Goal: Task Accomplishment & Management: Use online tool/utility

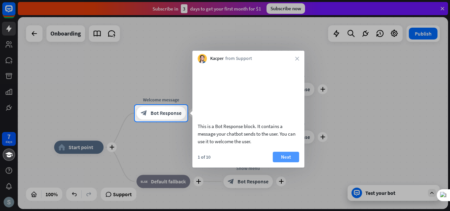
click at [287, 162] on button "Next" at bounding box center [286, 157] width 26 height 11
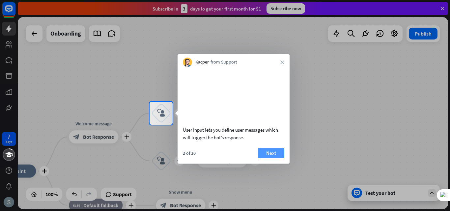
click at [274, 159] on button "Next" at bounding box center [271, 153] width 26 height 11
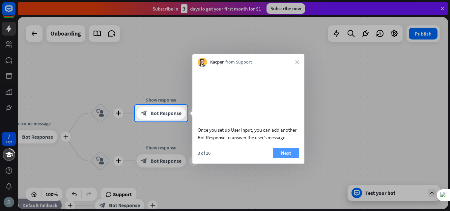
click at [276, 159] on button "Next" at bounding box center [286, 153] width 26 height 11
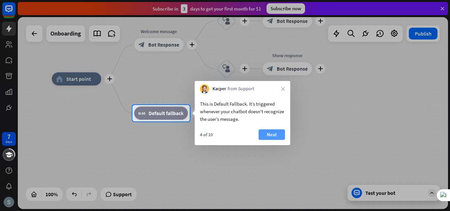
click at [274, 137] on button "Next" at bounding box center [272, 135] width 26 height 11
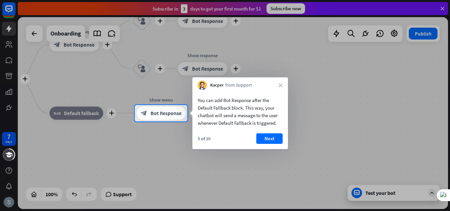
click at [274, 137] on button "Next" at bounding box center [269, 138] width 26 height 11
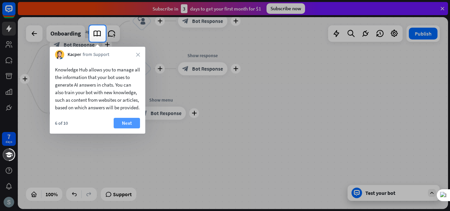
click at [128, 129] on button "Next" at bounding box center [127, 123] width 26 height 11
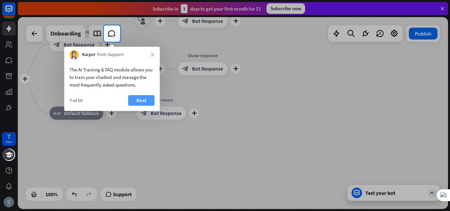
click at [140, 103] on button "Next" at bounding box center [141, 100] width 26 height 11
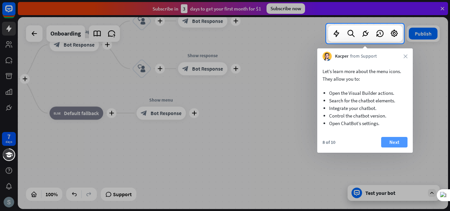
click at [398, 144] on button "Next" at bounding box center [394, 142] width 26 height 11
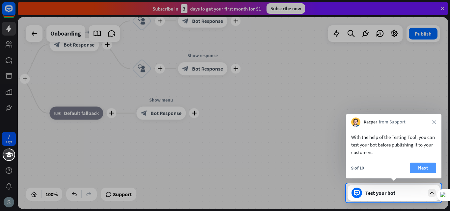
click at [431, 167] on button "Next" at bounding box center [423, 168] width 26 height 11
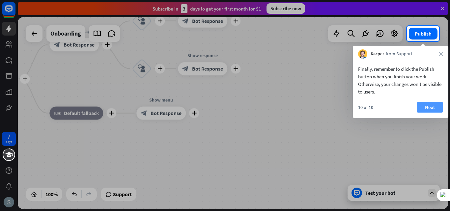
click at [437, 112] on button "Next" at bounding box center [430, 107] width 26 height 11
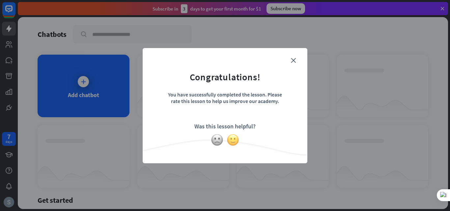
click at [234, 138] on img at bounding box center [233, 140] width 13 height 13
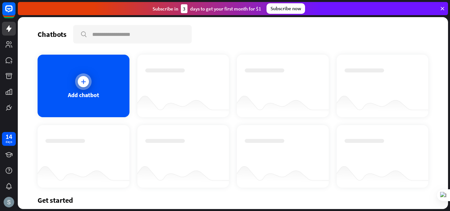
click at [82, 84] on icon at bounding box center [83, 81] width 7 height 7
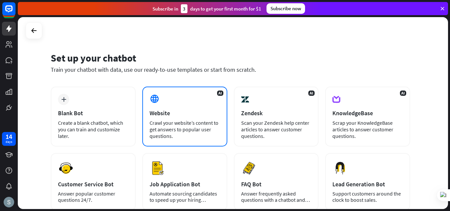
click at [188, 112] on div "Website" at bounding box center [185, 113] width 71 height 8
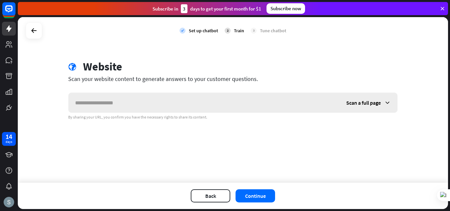
click at [171, 104] on input "text" at bounding box center [204, 103] width 271 height 20
click at [368, 105] on span "Scan a full page" at bounding box center [363, 103] width 35 height 7
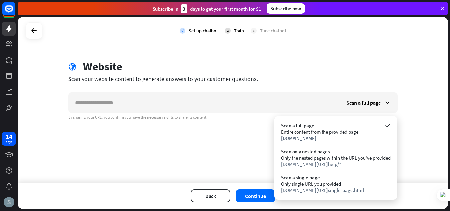
click at [391, 90] on div "globe Website Scan your website content to generate answers to your customer qu…" at bounding box center [232, 90] width 345 height 60
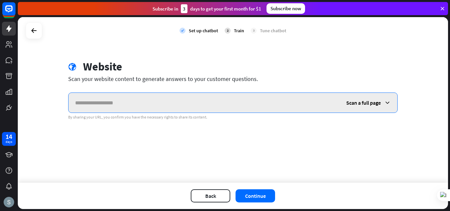
click at [132, 106] on input "text" at bounding box center [204, 103] width 271 height 20
paste input "**********"
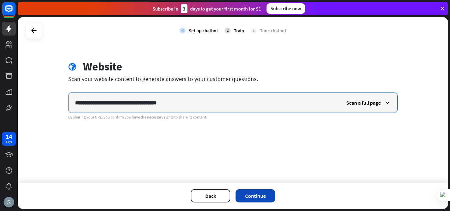
type input "**********"
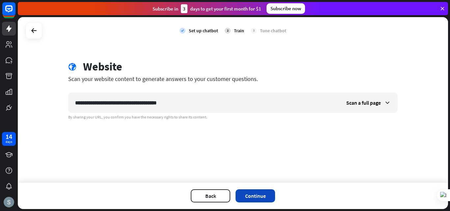
click at [261, 194] on button "Continue" at bounding box center [256, 195] width 40 height 13
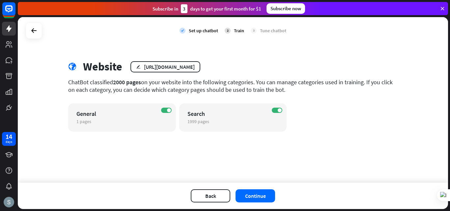
drag, startPoint x: 287, startPoint y: 10, endPoint x: 286, endPoint y: 15, distance: 5.6
click at [287, 9] on div "Subscribe now" at bounding box center [286, 8] width 39 height 11
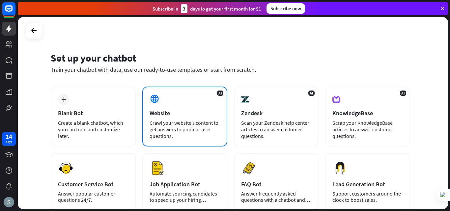
click at [184, 107] on div "AI Website Crawl your website’s content to get answers to popular user question…" at bounding box center [184, 117] width 85 height 60
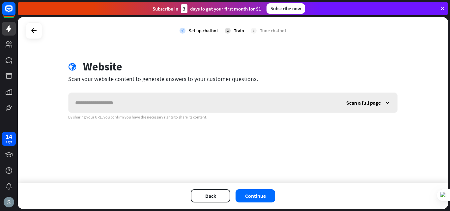
click at [183, 105] on input "text" at bounding box center [204, 103] width 271 height 20
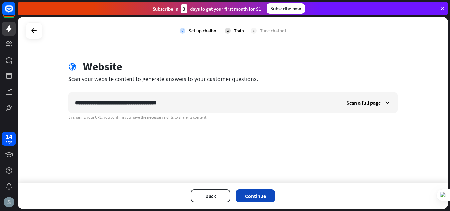
type input "**********"
click at [261, 199] on button "Continue" at bounding box center [256, 195] width 40 height 13
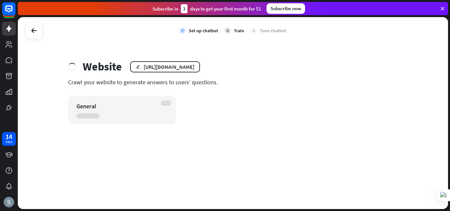
click at [140, 105] on div "General" at bounding box center [116, 106] width 80 height 8
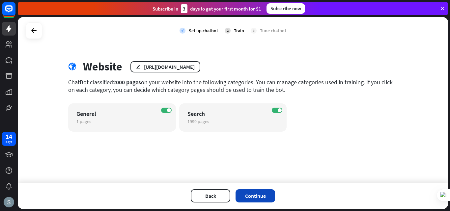
click at [252, 192] on button "Continue" at bounding box center [256, 195] width 40 height 13
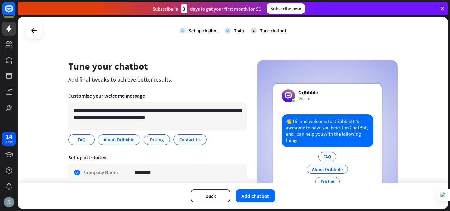
scroll to position [55, 0]
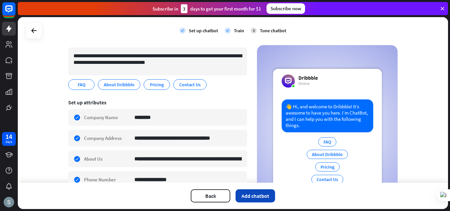
click at [254, 196] on button "Add chatbot" at bounding box center [256, 195] width 40 height 13
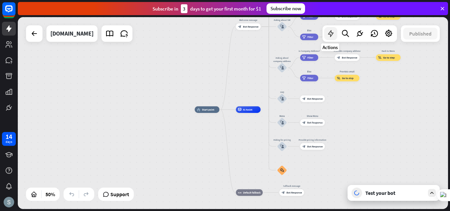
click at [331, 33] on icon at bounding box center [331, 33] width 9 height 9
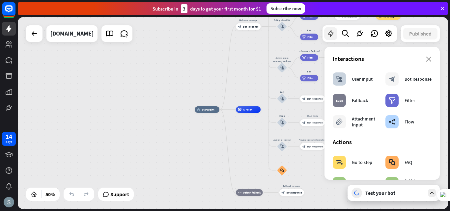
click at [329, 38] on div at bounding box center [330, 33] width 13 height 13
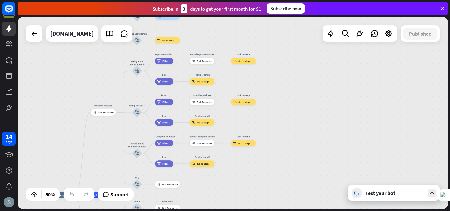
drag, startPoint x: 367, startPoint y: 125, endPoint x: 222, endPoint y: 211, distance: 168.4
click at [222, 211] on div "home_2 Start point Welcome message block_bot_response Bot Response About us blo…" at bounding box center [234, 114] width 432 height 194
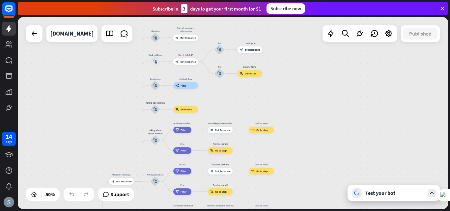
drag, startPoint x: 317, startPoint y: 107, endPoint x: 344, endPoint y: 190, distance: 87.8
click at [344, 190] on div "home_2 Start point Welcome message block_bot_response Bot Response About us blo…" at bounding box center [233, 113] width 430 height 192
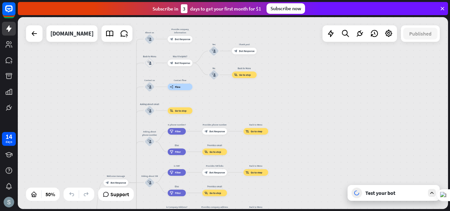
drag, startPoint x: 294, startPoint y: 61, endPoint x: 279, endPoint y: 41, distance: 25.5
click at [279, 41] on div "home_2 Start point Welcome message block_bot_response Bot Response About us blo…" at bounding box center [233, 113] width 430 height 192
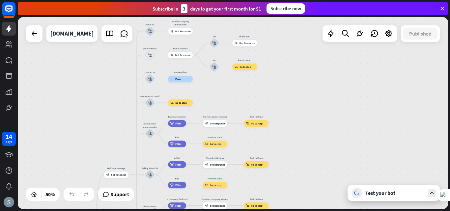
click at [384, 195] on div "Test your bot" at bounding box center [394, 193] width 59 height 7
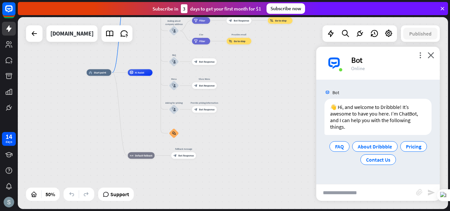
drag, startPoint x: 292, startPoint y: 173, endPoint x: 271, endPoint y: 45, distance: 129.3
click at [271, 45] on div "home_2 Start point Welcome message block_bot_response Bot Response About us blo…" at bounding box center [233, 113] width 430 height 192
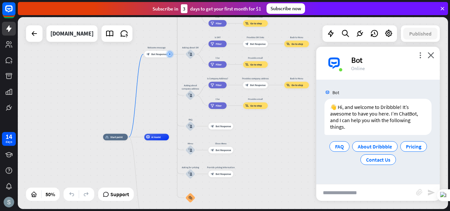
drag, startPoint x: 277, startPoint y: 151, endPoint x: 293, endPoint y: 220, distance: 70.5
click at [293, 211] on html "14 days close Product Help First steps Get started with ChatBot Help Center Fol…" at bounding box center [225, 105] width 450 height 211
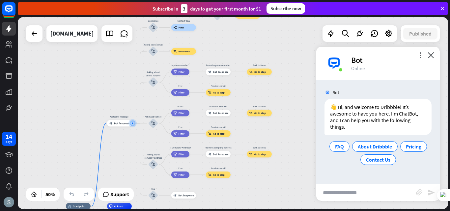
drag, startPoint x: 290, startPoint y: 155, endPoint x: 256, endPoint y: 190, distance: 49.4
click at [253, 211] on html "14 days close Product Help First steps Get started with ChatBot Help Center Fol…" at bounding box center [225, 105] width 450 height 211
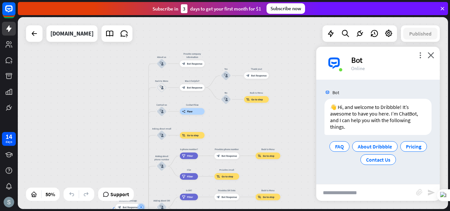
drag, startPoint x: 282, startPoint y: 110, endPoint x: 291, endPoint y: 202, distance: 92.0
click at [291, 202] on div "home_2 Start point Welcome message block_bot_response Bot Response About us blo…" at bounding box center [233, 113] width 430 height 192
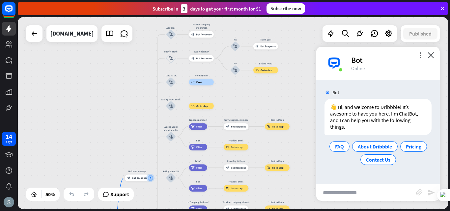
drag, startPoint x: 288, startPoint y: 137, endPoint x: 296, endPoint y: 84, distance: 53.0
click at [296, 84] on div "home_2 Start point Welcome message block_bot_response Bot Response About us blo…" at bounding box center [233, 113] width 430 height 192
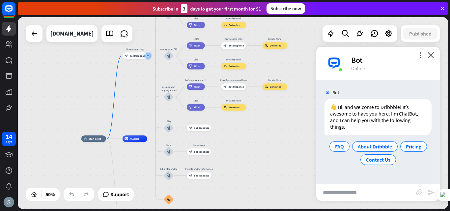
drag, startPoint x: 305, startPoint y: 172, endPoint x: 303, endPoint y: 58, distance: 113.4
click at [303, 58] on div "home_2 Start point Welcome message block_bot_response Bot Response About us blo…" at bounding box center [233, 113] width 430 height 192
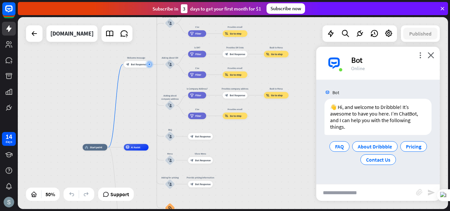
drag, startPoint x: 299, startPoint y: 147, endPoint x: 302, endPoint y: 163, distance: 16.6
click at [302, 163] on div "home_2 Start point Welcome message block_bot_response Bot Response About us blo…" at bounding box center [233, 113] width 430 height 192
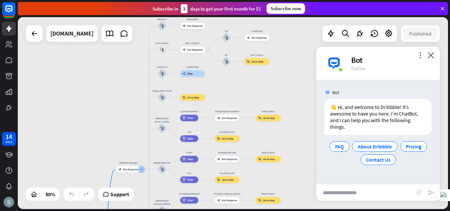
drag, startPoint x: 309, startPoint y: 75, endPoint x: 301, endPoint y: 175, distance: 99.9
click at [301, 176] on div "home_2 Start point Welcome message block_bot_response Bot Response About us blo…" at bounding box center [233, 113] width 430 height 192
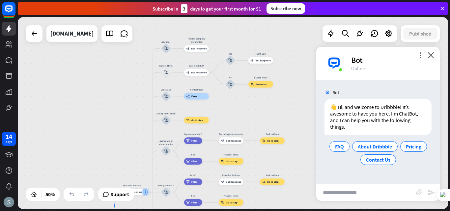
drag, startPoint x: 292, startPoint y: 77, endPoint x: 295, endPoint y: 96, distance: 19.5
click at [295, 96] on div "home_2 Start point Welcome message block_bot_response Bot Response About us blo…" at bounding box center [233, 113] width 430 height 192
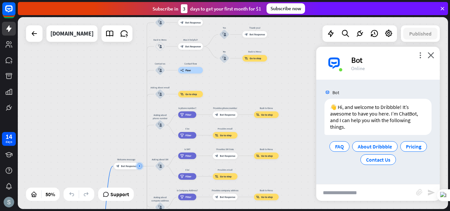
drag, startPoint x: 303, startPoint y: 169, endPoint x: 297, endPoint y: 144, distance: 25.4
click at [297, 144] on div "home_2 Start point Welcome message block_bot_response Bot Response About us blo…" at bounding box center [233, 113] width 430 height 192
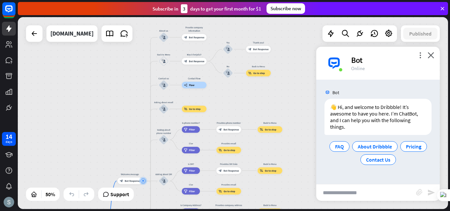
drag, startPoint x: 292, startPoint y: 126, endPoint x: 294, endPoint y: 134, distance: 8.4
click at [294, 134] on div "home_2 Start point Welcome message block_bot_response Bot Response About us blo…" at bounding box center [233, 113] width 430 height 192
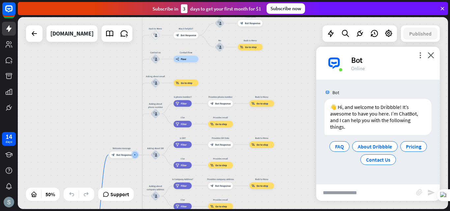
drag, startPoint x: 299, startPoint y: 118, endPoint x: 291, endPoint y: 92, distance: 27.3
click at [291, 92] on div "home_2 Start point Welcome message block_bot_response Bot Response About us blo…" at bounding box center [233, 113] width 430 height 192
click at [355, 198] on input "text" at bounding box center [366, 193] width 100 height 16
type input "*****"
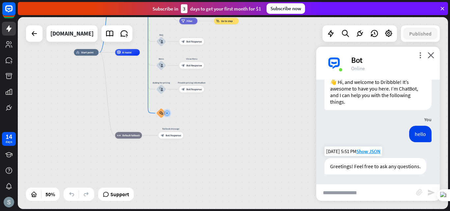
scroll to position [25, 0]
click at [431, 54] on icon "close" at bounding box center [431, 55] width 7 height 6
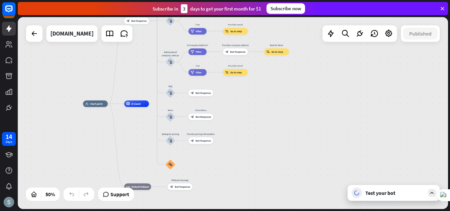
drag, startPoint x: 234, startPoint y: 69, endPoint x: 263, endPoint y: 207, distance: 140.8
click at [263, 209] on div "home_2 Start point Welcome message block_bot_response Bot Response About us blo…" at bounding box center [234, 114] width 432 height 194
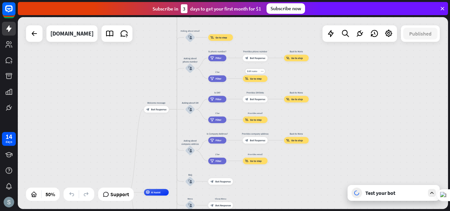
drag, startPoint x: 251, startPoint y: 80, endPoint x: 251, endPoint y: 107, distance: 27.0
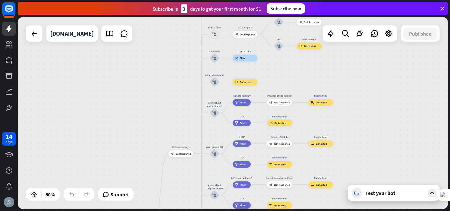
drag, startPoint x: 128, startPoint y: 29, endPoint x: 179, endPoint y: 70, distance: 65.4
click at [152, 73] on div "home_2 Start point Welcome message block_bot_response Bot Response About us blo…" at bounding box center [233, 113] width 430 height 192
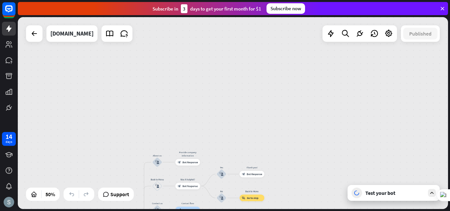
drag, startPoint x: 321, startPoint y: 72, endPoint x: 261, endPoint y: 197, distance: 139.4
click at [265, 211] on html "14 days close Product Help First steps Get started with ChatBot Help Center Fol…" at bounding box center [225, 105] width 450 height 211
drag, startPoint x: 244, startPoint y: 172, endPoint x: 238, endPoint y: 117, distance: 55.3
click at [249, 124] on div "home_2 Start point Welcome message block_bot_response Bot Response About us blo…" at bounding box center [233, 113] width 430 height 192
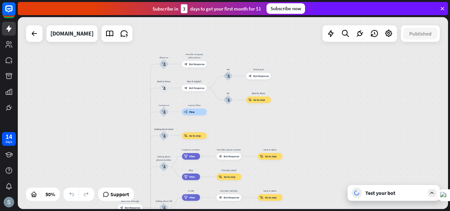
drag, startPoint x: 314, startPoint y: 167, endPoint x: 321, endPoint y: 68, distance: 99.4
click at [321, 68] on div "home_2 Start point Welcome message block_bot_response Bot Response About us blo…" at bounding box center [233, 113] width 430 height 192
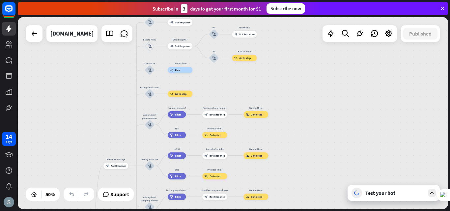
drag, startPoint x: 319, startPoint y: 119, endPoint x: 305, endPoint y: 80, distance: 41.5
click at [305, 80] on div "home_2 Start point Welcome message block_bot_response Bot Response About us blo…" at bounding box center [233, 113] width 430 height 192
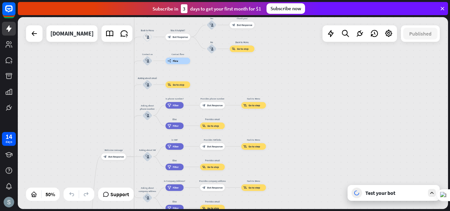
click at [392, 195] on div "Test your bot" at bounding box center [394, 193] width 59 height 7
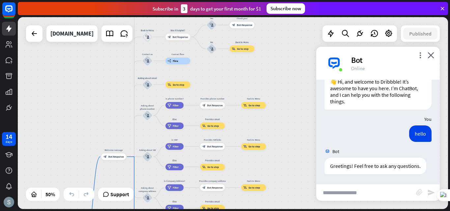
click at [388, 192] on input "text" at bounding box center [366, 193] width 100 height 16
type input "**********"
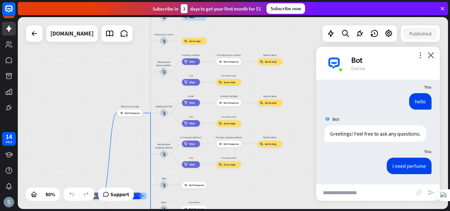
scroll to position [246, 0]
